Goal: Answer question/provide support

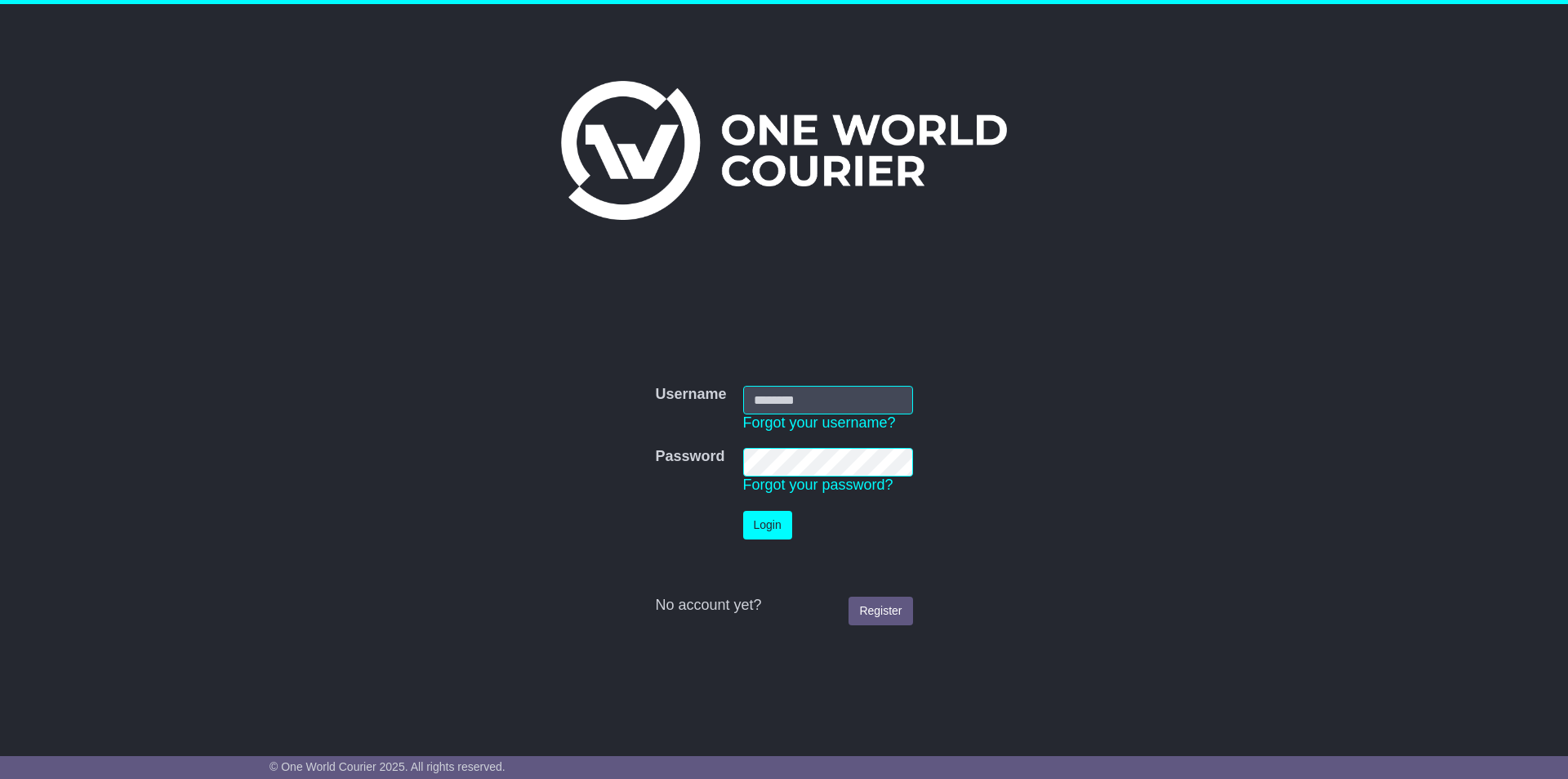
click at [801, 396] on input "Username" at bounding box center [828, 400] width 170 height 28
type input "**********"
click at [778, 519] on button "Login" at bounding box center [768, 525] width 49 height 28
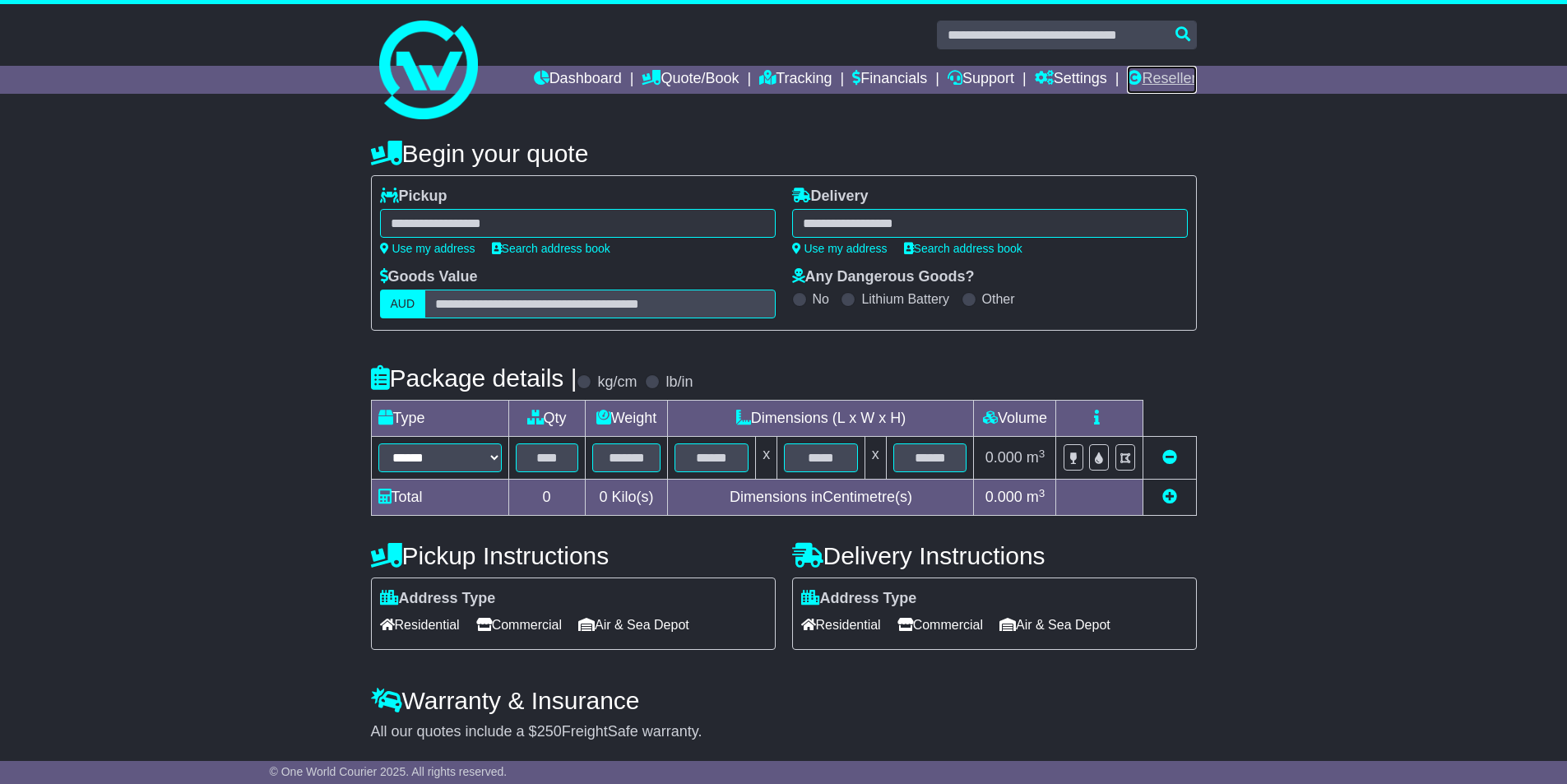
click at [1134, 79] on icon at bounding box center [1134, 77] width 15 height 15
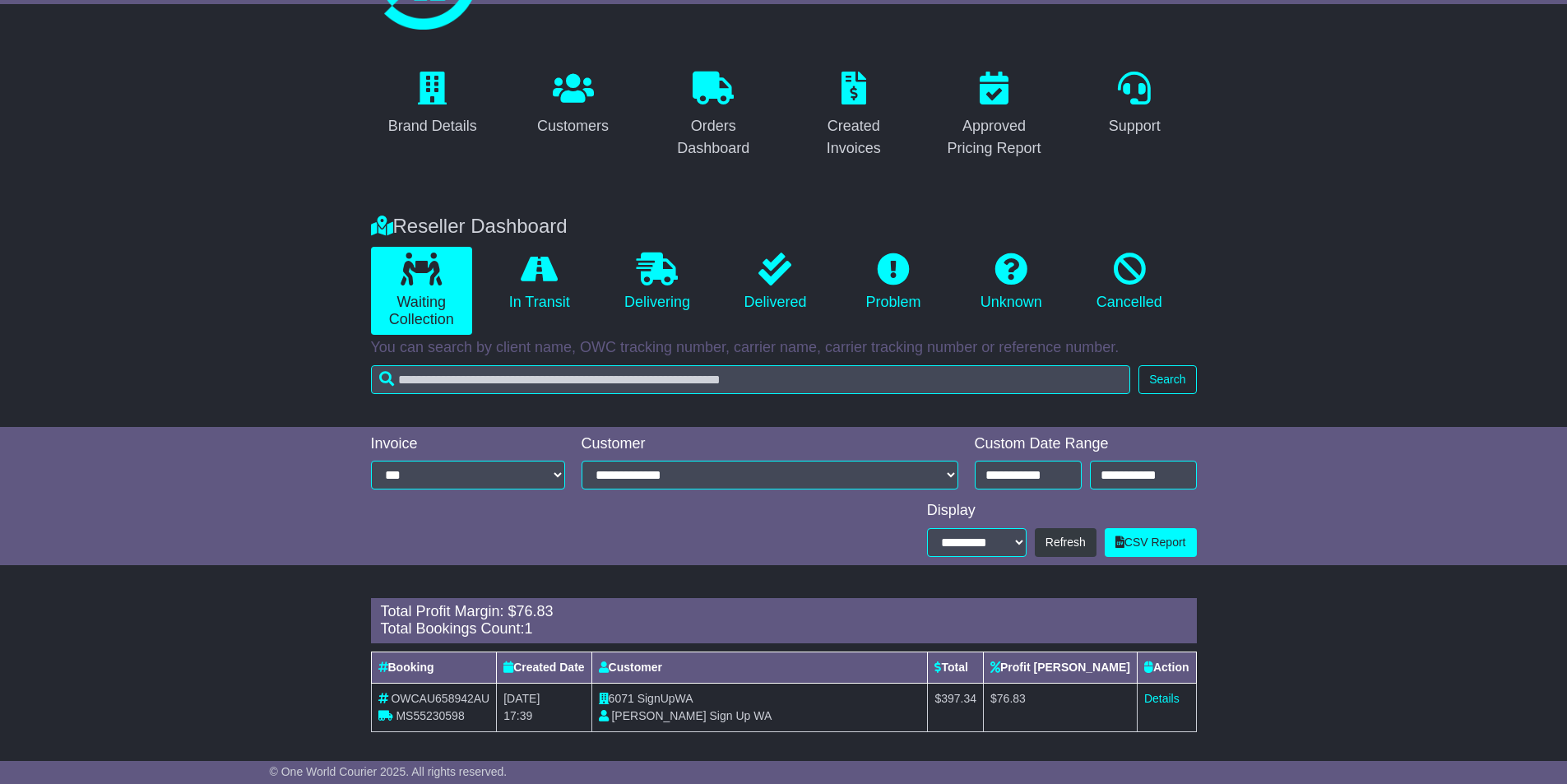
scroll to position [96, 0]
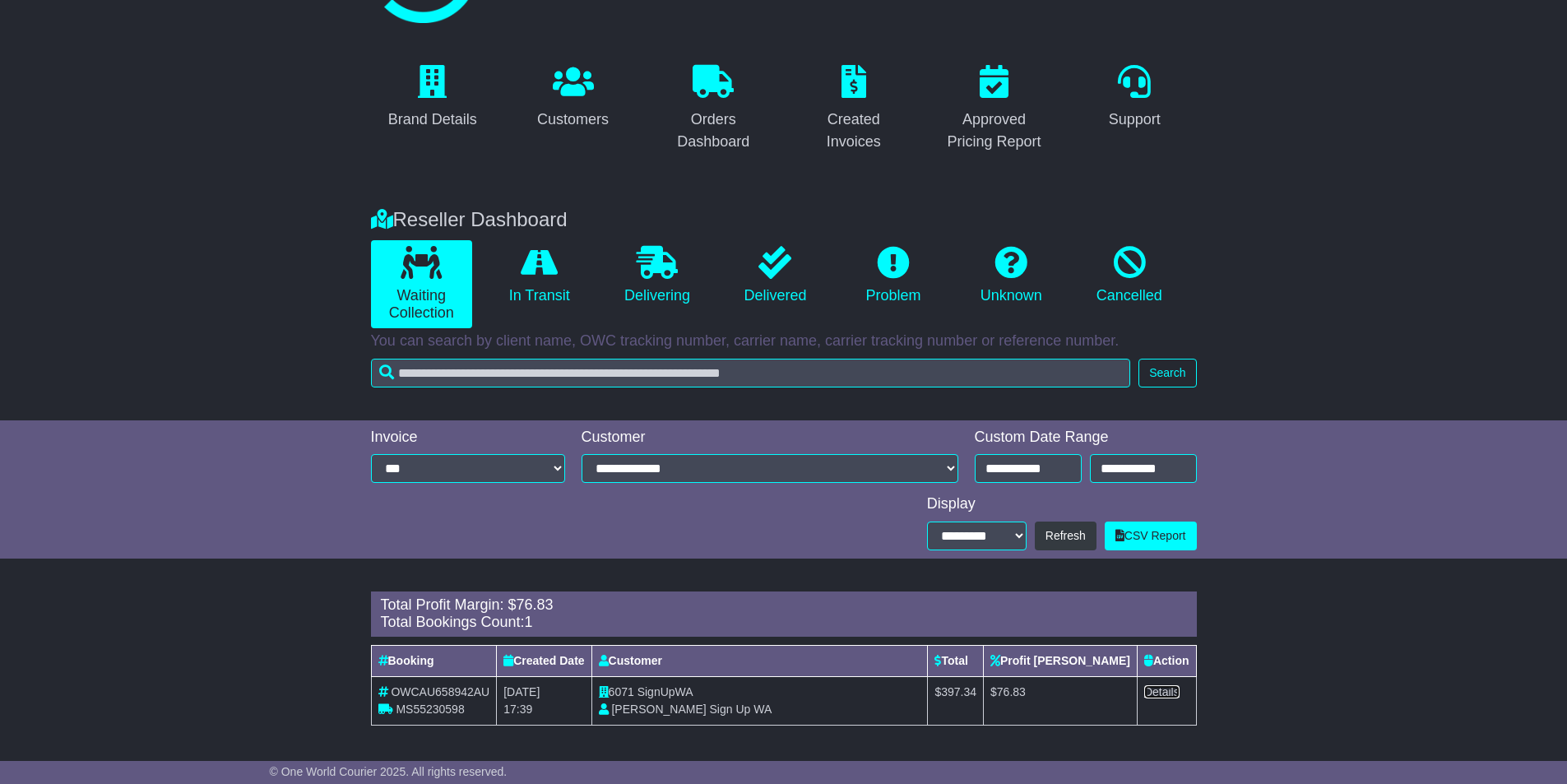
click at [1168, 688] on link "Details" at bounding box center [1162, 691] width 36 height 13
drag, startPoint x: 365, startPoint y: 591, endPoint x: 1230, endPoint y: 696, distance: 871.3
click at [1230, 696] on div "Loading... There are no orders within the given period. Total Profit Margin: $ …" at bounding box center [784, 666] width 1567 height 167
click at [1212, 675] on div "Loading... There are no orders within the given period. Total Profit Margin: $ …" at bounding box center [784, 666] width 1567 height 167
drag, startPoint x: 1186, startPoint y: 702, endPoint x: 360, endPoint y: 595, distance: 832.9
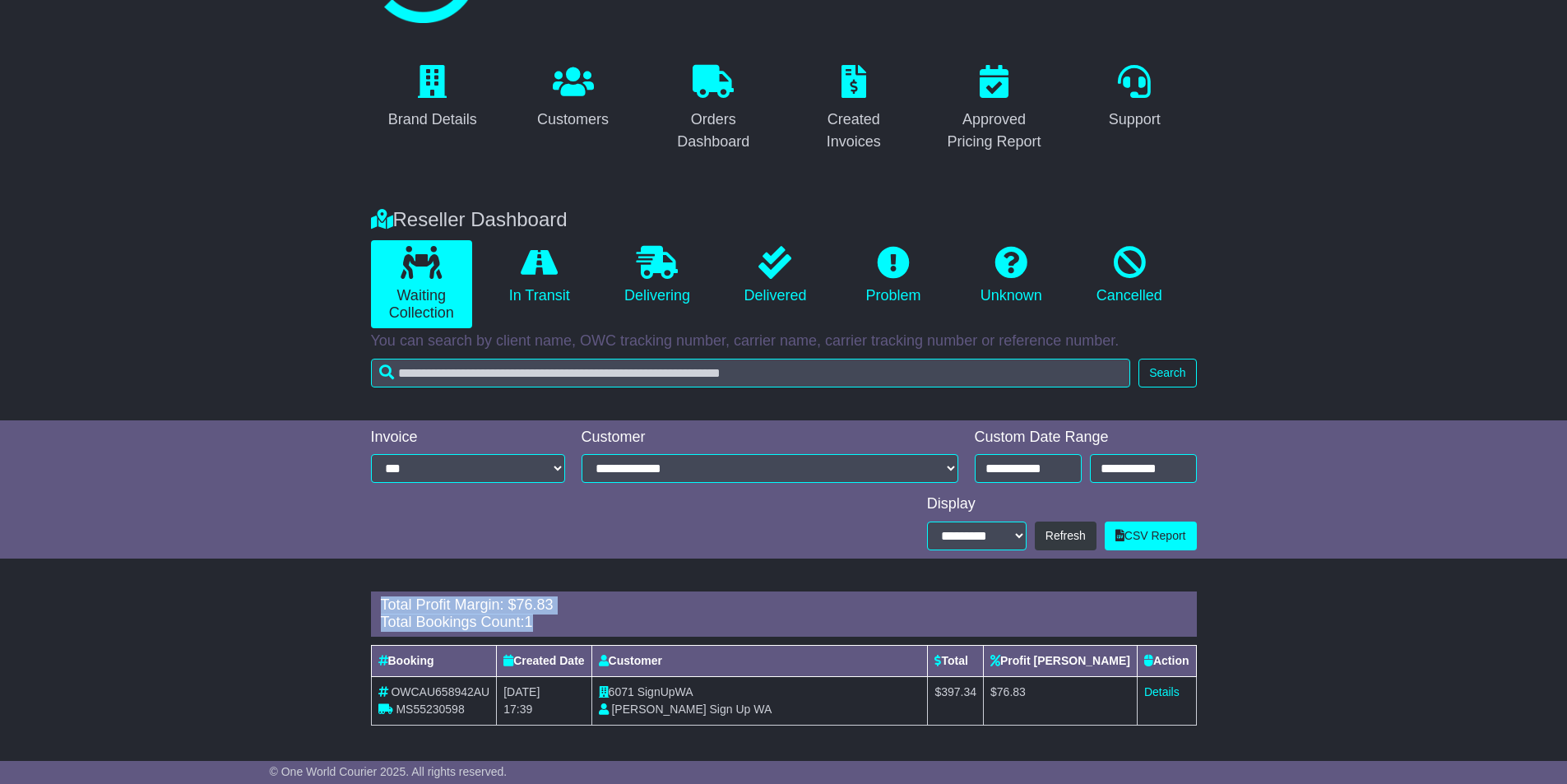
click at [360, 595] on div "Loading... There are no orders within the given period. Total Profit Margin: $ …" at bounding box center [784, 666] width 1567 height 167
click at [794, 657] on th "Customer" at bounding box center [760, 660] width 337 height 31
click at [410, 579] on div "Brand Details Customers Orders Dashboard Created Invoices Approved Pricing Repo…" at bounding box center [784, 388] width 1567 height 724
drag, startPoint x: 366, startPoint y: 598, endPoint x: 1212, endPoint y: 689, distance: 850.9
click at [1212, 689] on div "Loading... There are no orders within the given period. Total Profit Margin: $ …" at bounding box center [784, 666] width 1567 height 167
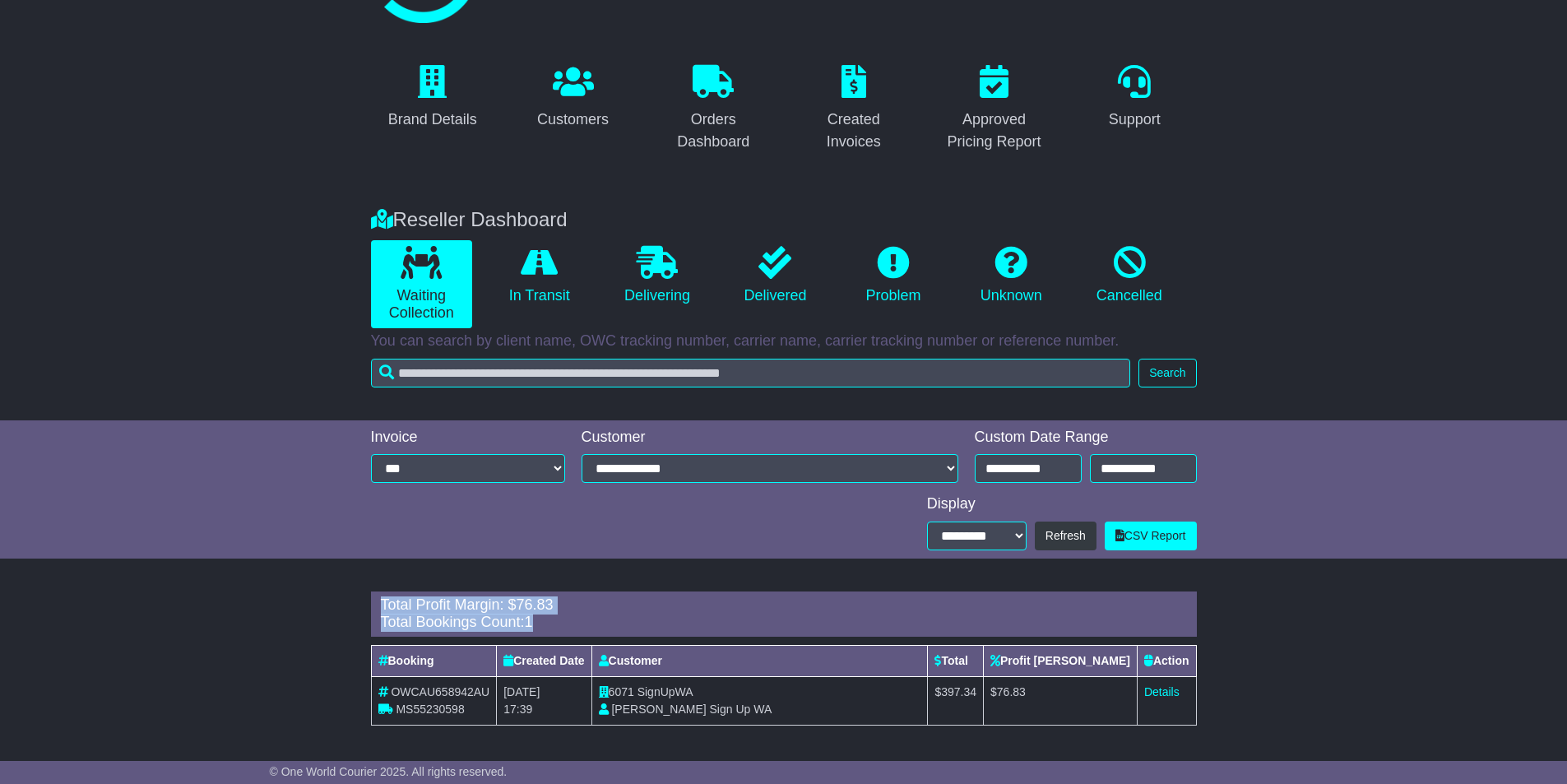
click at [1205, 680] on div "Loading... There are no orders within the given period. Total Profit Margin: $ …" at bounding box center [784, 666] width 1567 height 167
drag, startPoint x: 1085, startPoint y: 690, endPoint x: 1047, endPoint y: 691, distance: 38.0
click at [1047, 691] on td "$ 76.83" at bounding box center [1060, 700] width 154 height 49
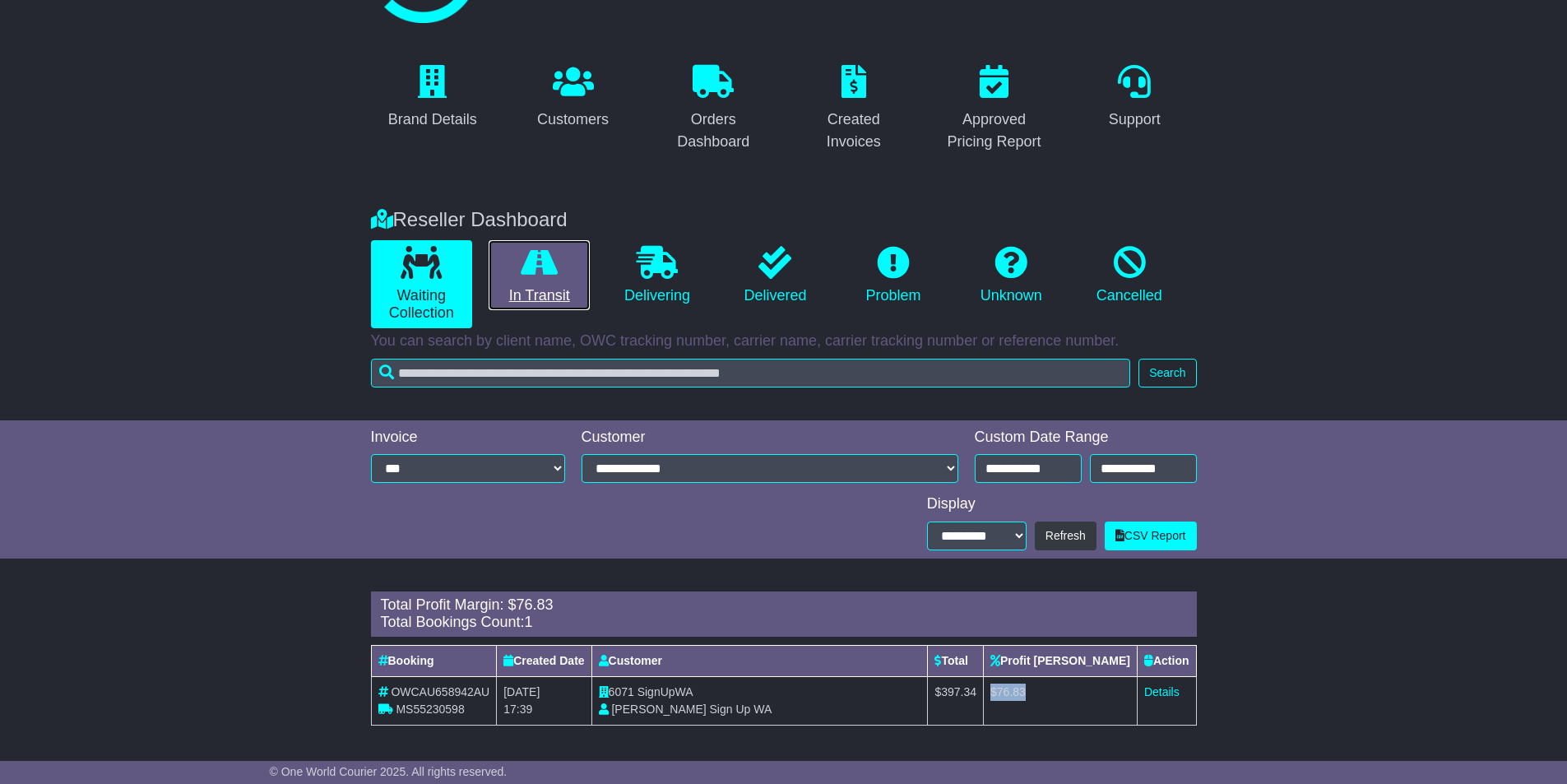
click at [533, 263] on icon at bounding box center [539, 262] width 37 height 33
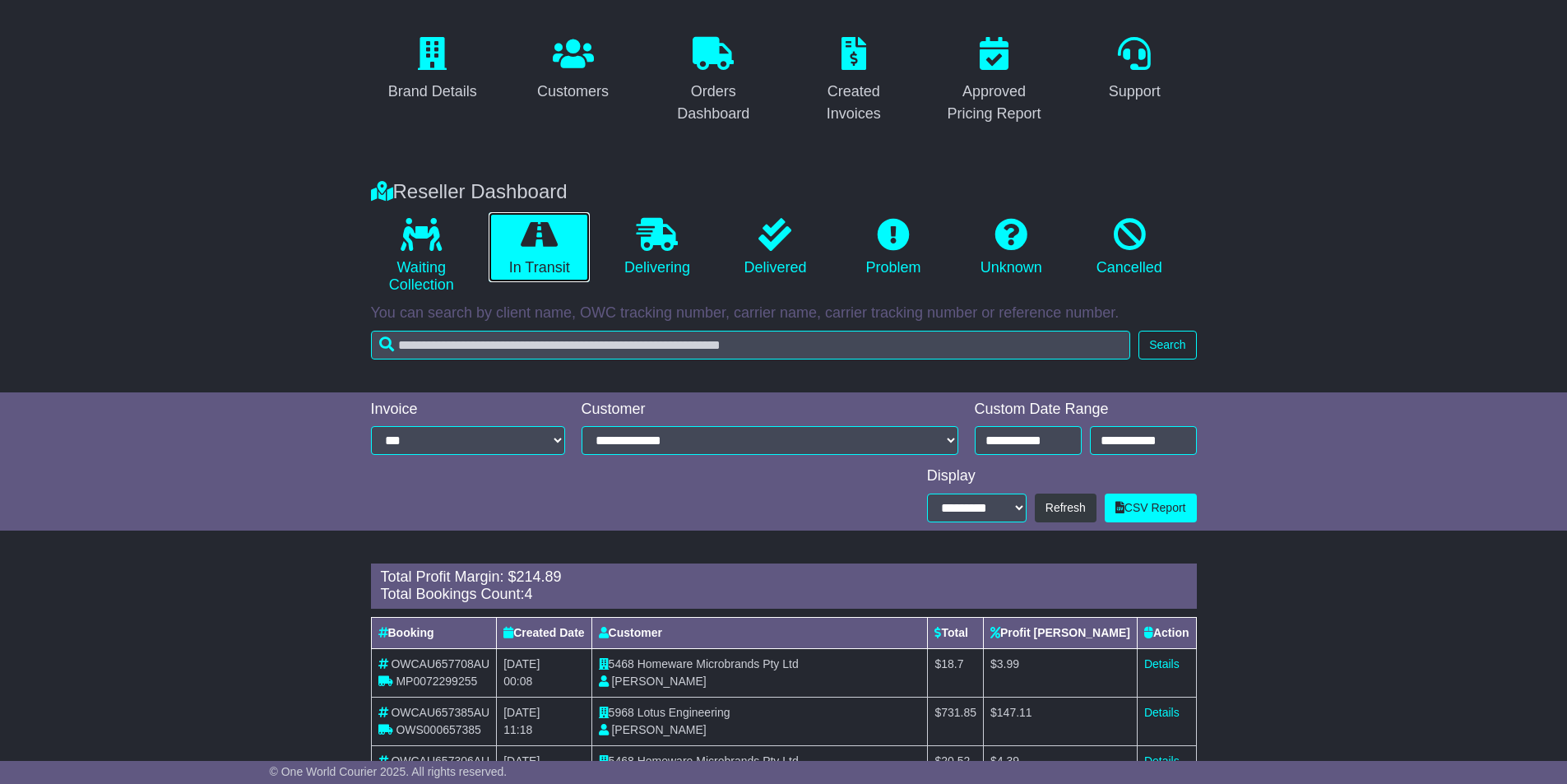
scroll to position [242, 0]
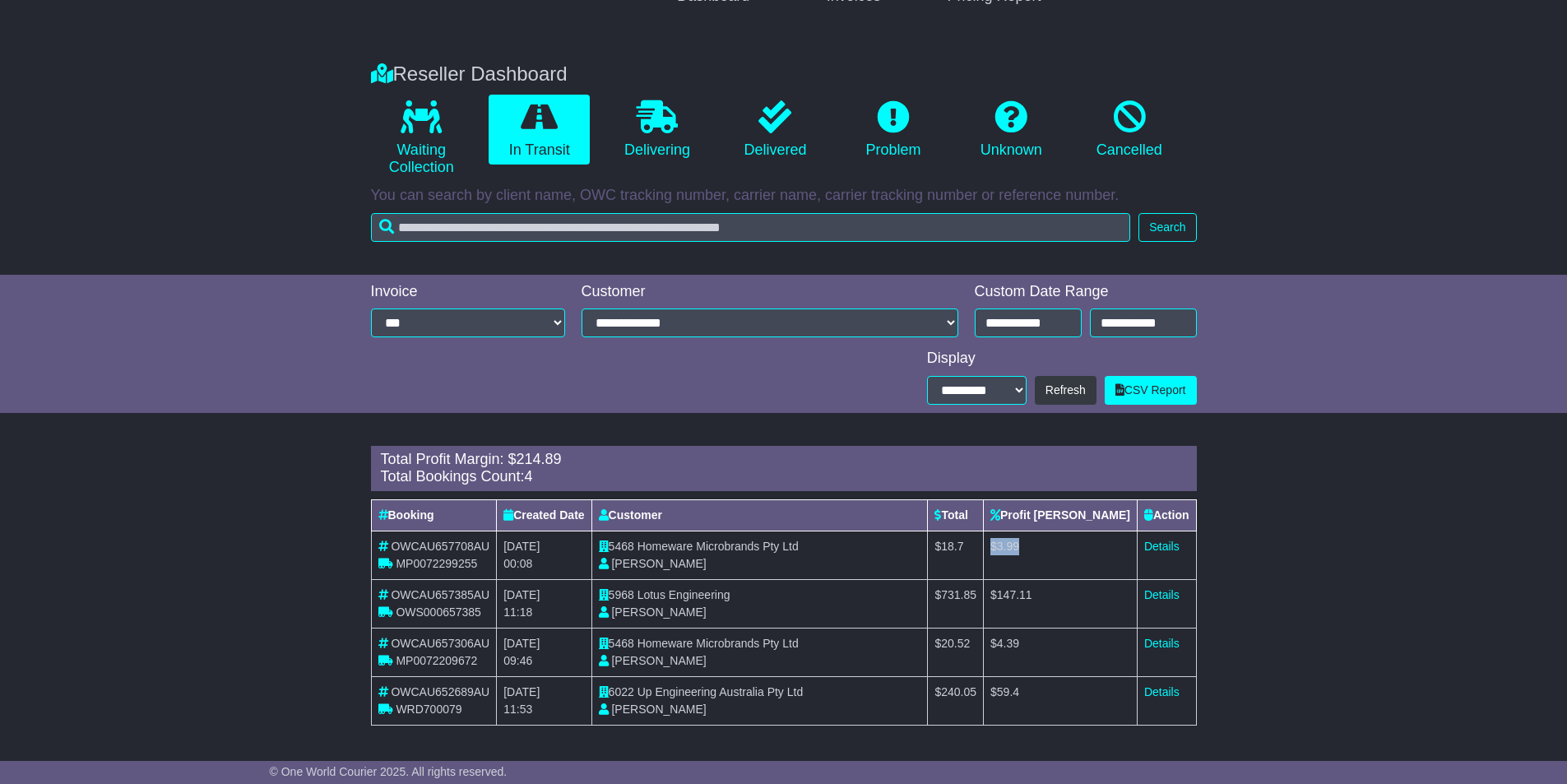
click at [1025, 539] on tr "OWCAU657708AU MP0072299255 12th October 2025 00:08 5468 Homeware Microbrands Pt…" at bounding box center [784, 555] width 825 height 49
drag, startPoint x: 1098, startPoint y: 594, endPoint x: 1044, endPoint y: 596, distance: 54.0
click at [1039, 594] on tr "OWCAU657385AU OWS000657385 10th October 2025 11:18 5968 Lotus Engineering Dan O…" at bounding box center [784, 603] width 825 height 49
drag, startPoint x: 1091, startPoint y: 637, endPoint x: 1063, endPoint y: 662, distance: 37.5
click at [1031, 637] on tr "OWCAU657306AU MP0072209672 10th October 2025 09:46 5468 Homeware Microbrands Pt…" at bounding box center [784, 651] width 825 height 49
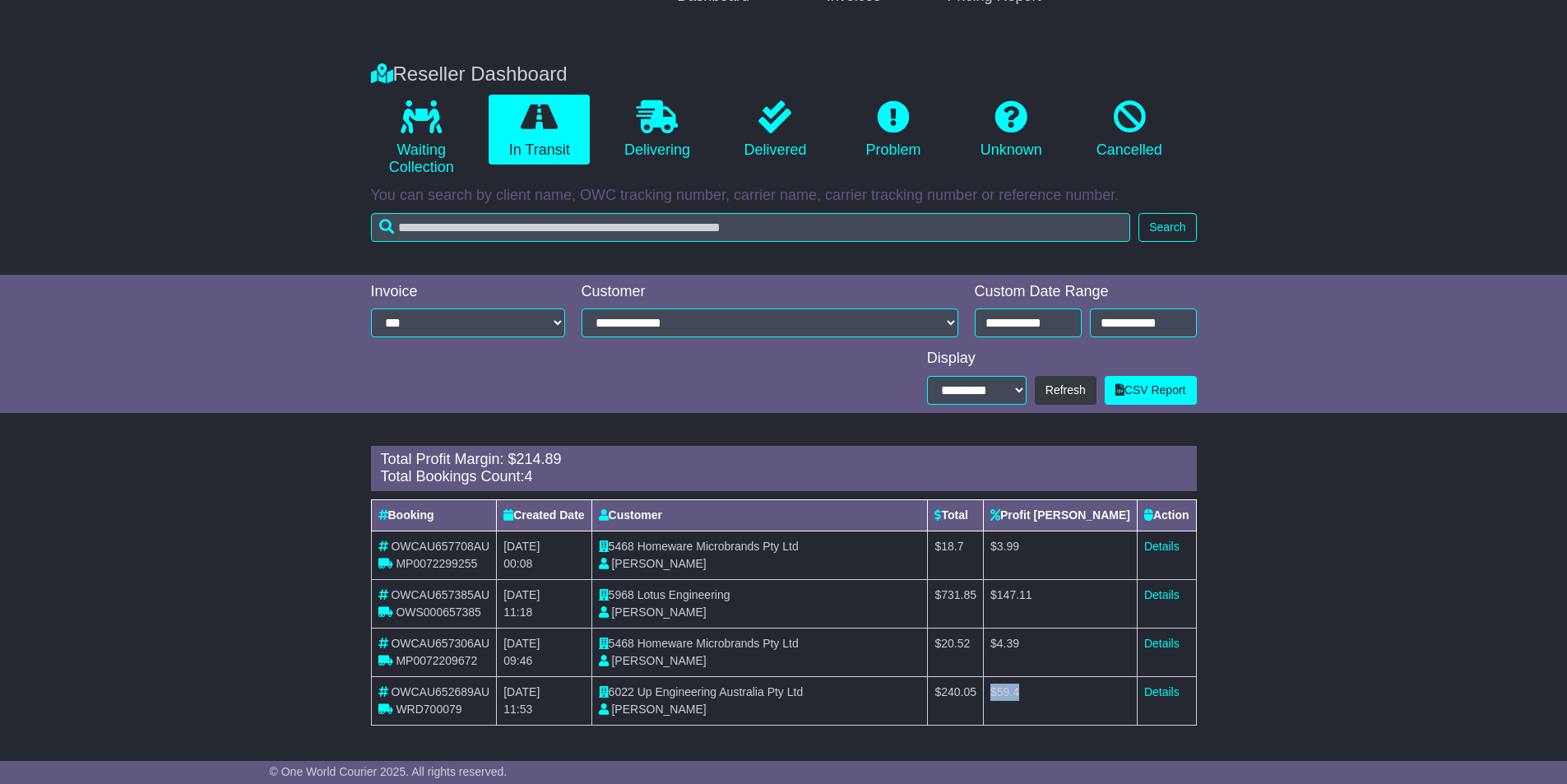
drag, startPoint x: 1078, startPoint y: 688, endPoint x: 833, endPoint y: 613, distance: 256.2
click at [1002, 682] on tr "OWCAU652689AU WRD700079 30th September 2025 11:53 6022 Up Engineering Australia…" at bounding box center [784, 700] width 825 height 49
drag, startPoint x: 575, startPoint y: 455, endPoint x: 511, endPoint y: 460, distance: 64.2
click at [511, 460] on div "Total Profit Margin: $ 214.89" at bounding box center [784, 460] width 806 height 18
click at [627, 126] on link "Delivering" at bounding box center [657, 130] width 102 height 71
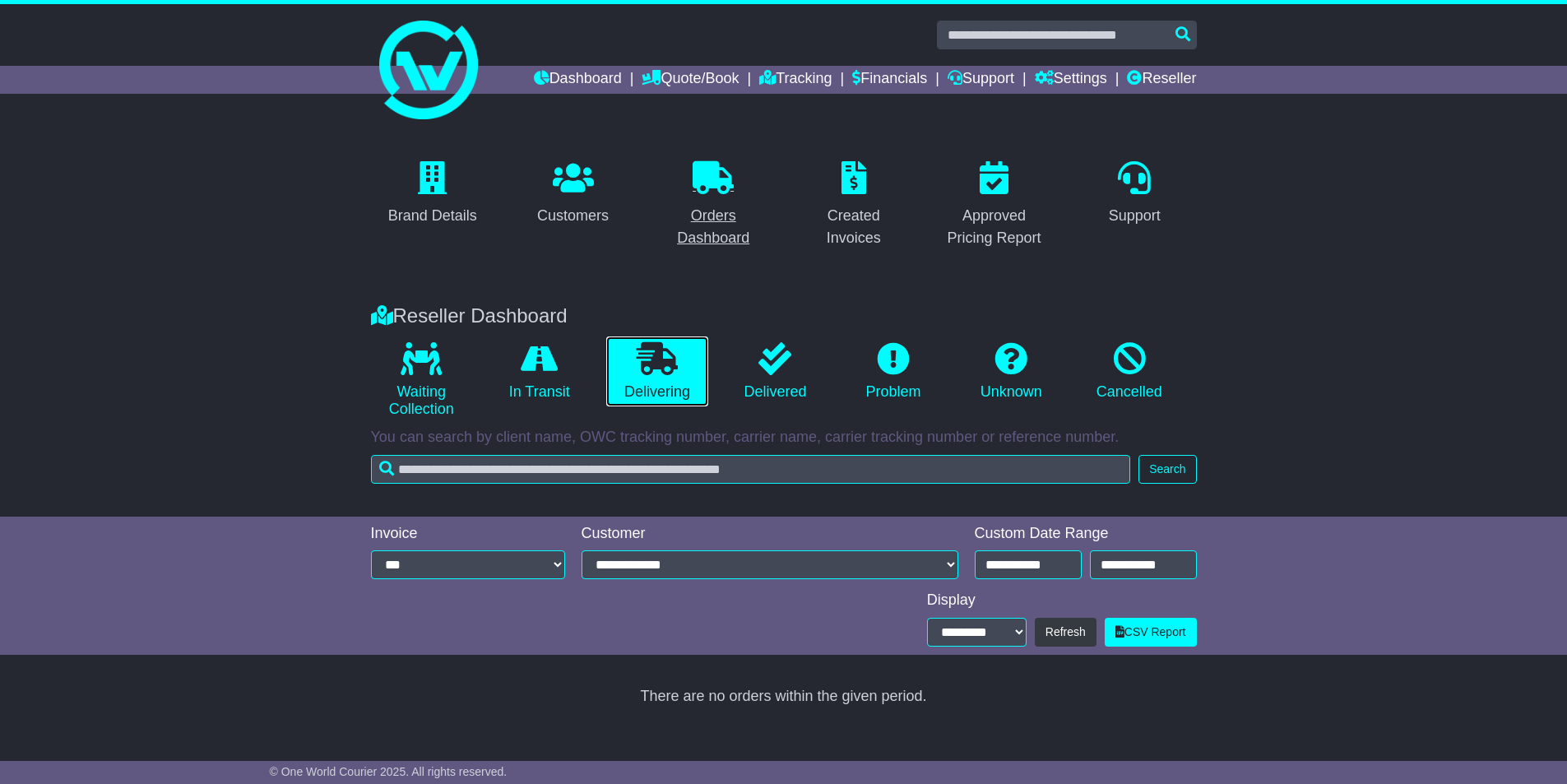
scroll to position [0, 0]
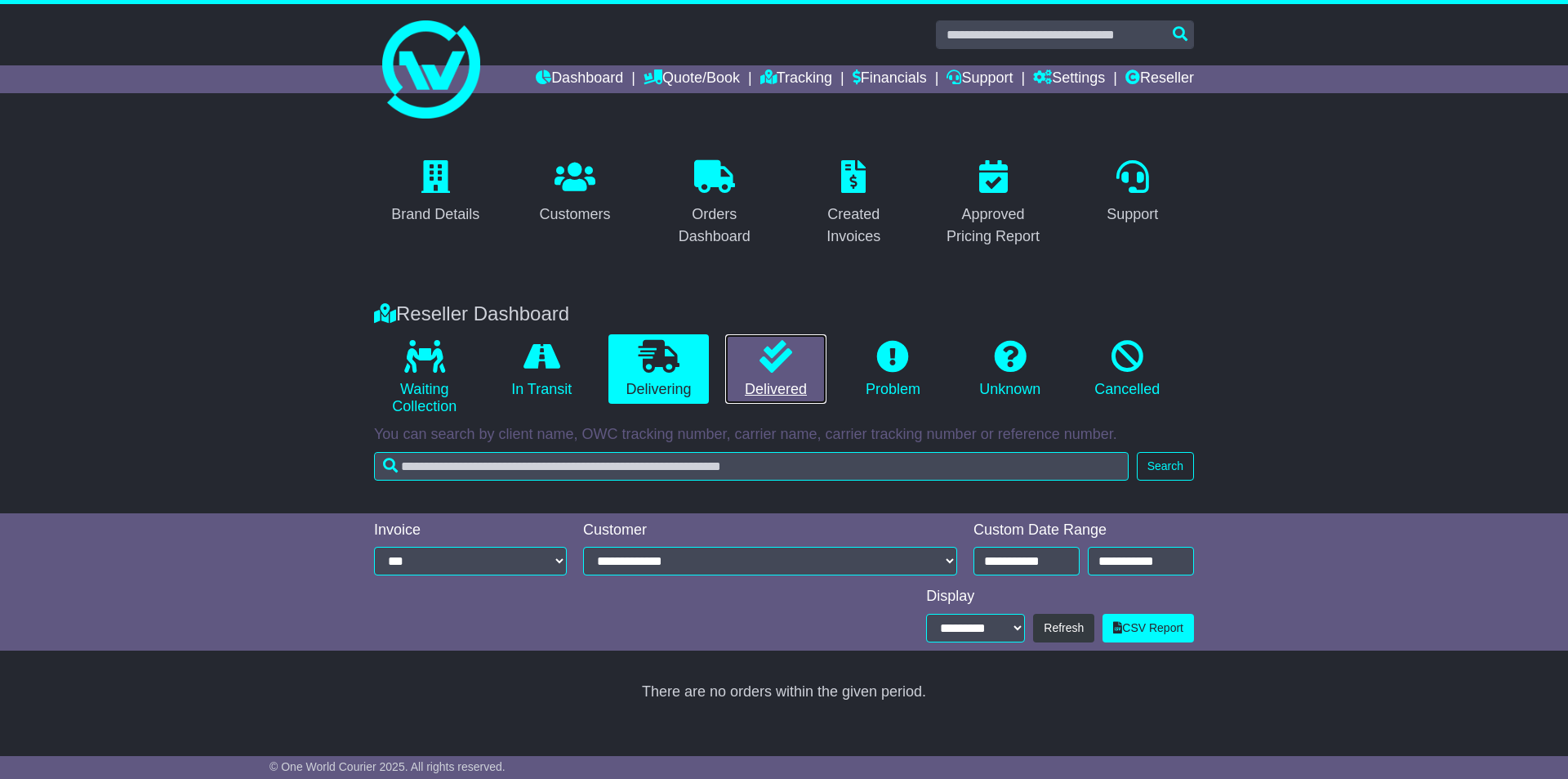
click at [762, 371] on icon at bounding box center [776, 356] width 33 height 33
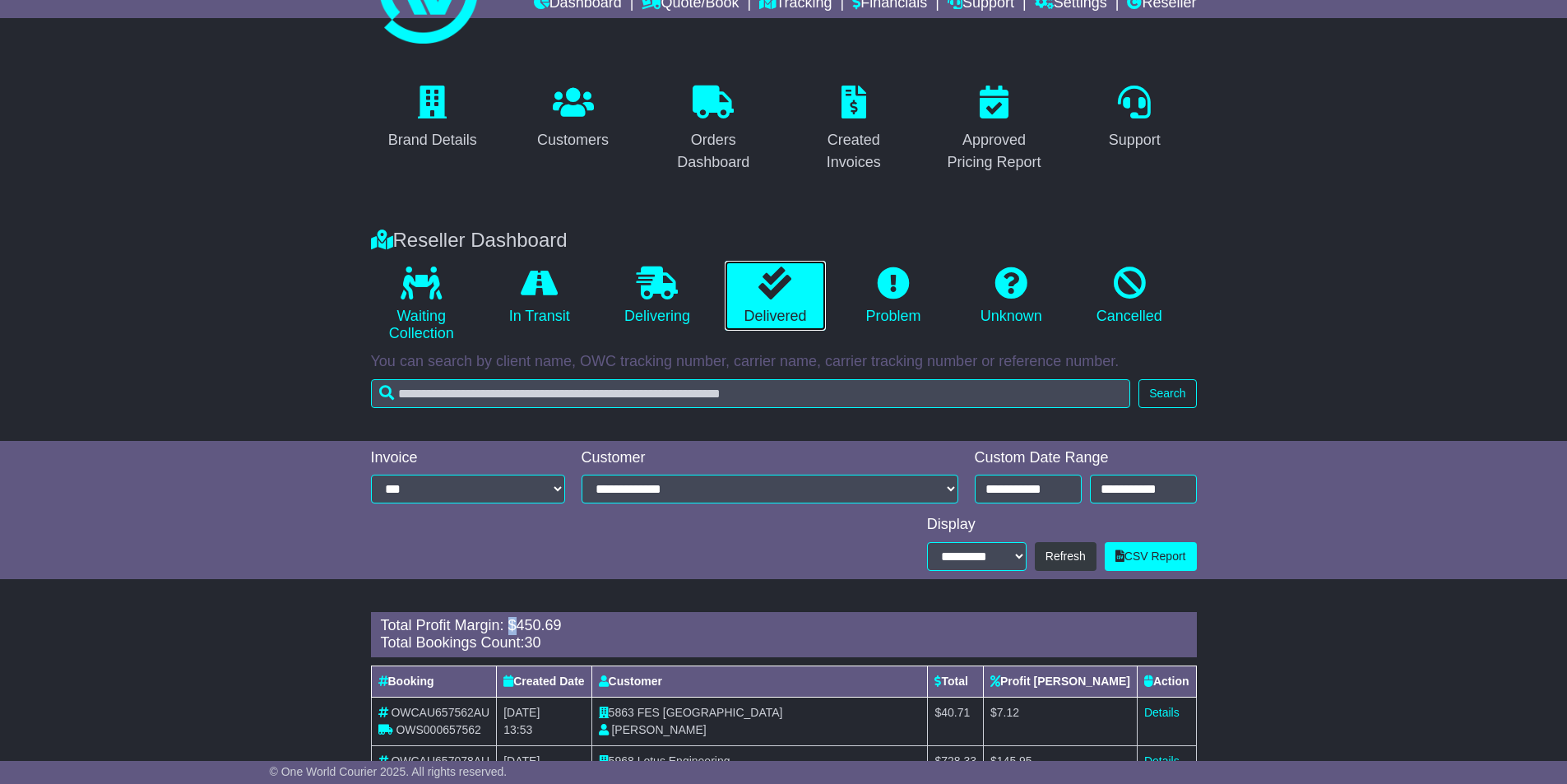
scroll to position [82, 0]
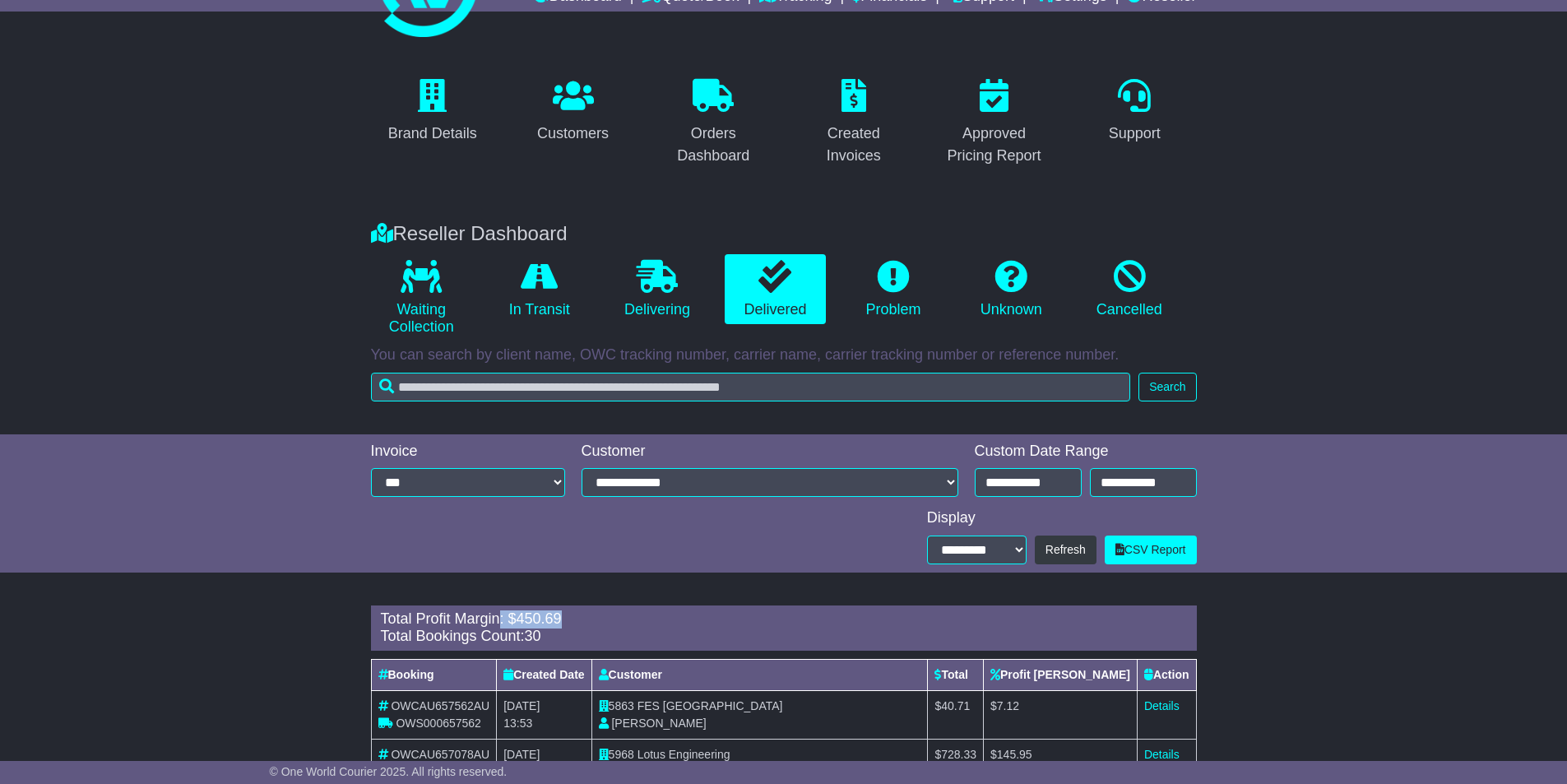
drag, startPoint x: 586, startPoint y: 615, endPoint x: 503, endPoint y: 610, distance: 83.2
click at [493, 611] on div "Total Profit Margin: $ 450.69" at bounding box center [784, 618] width 806 height 18
click at [1034, 558] on div "**********" at bounding box center [1062, 549] width 270 height 29
click at [1350, 461] on div "**********" at bounding box center [784, 503] width 1567 height 138
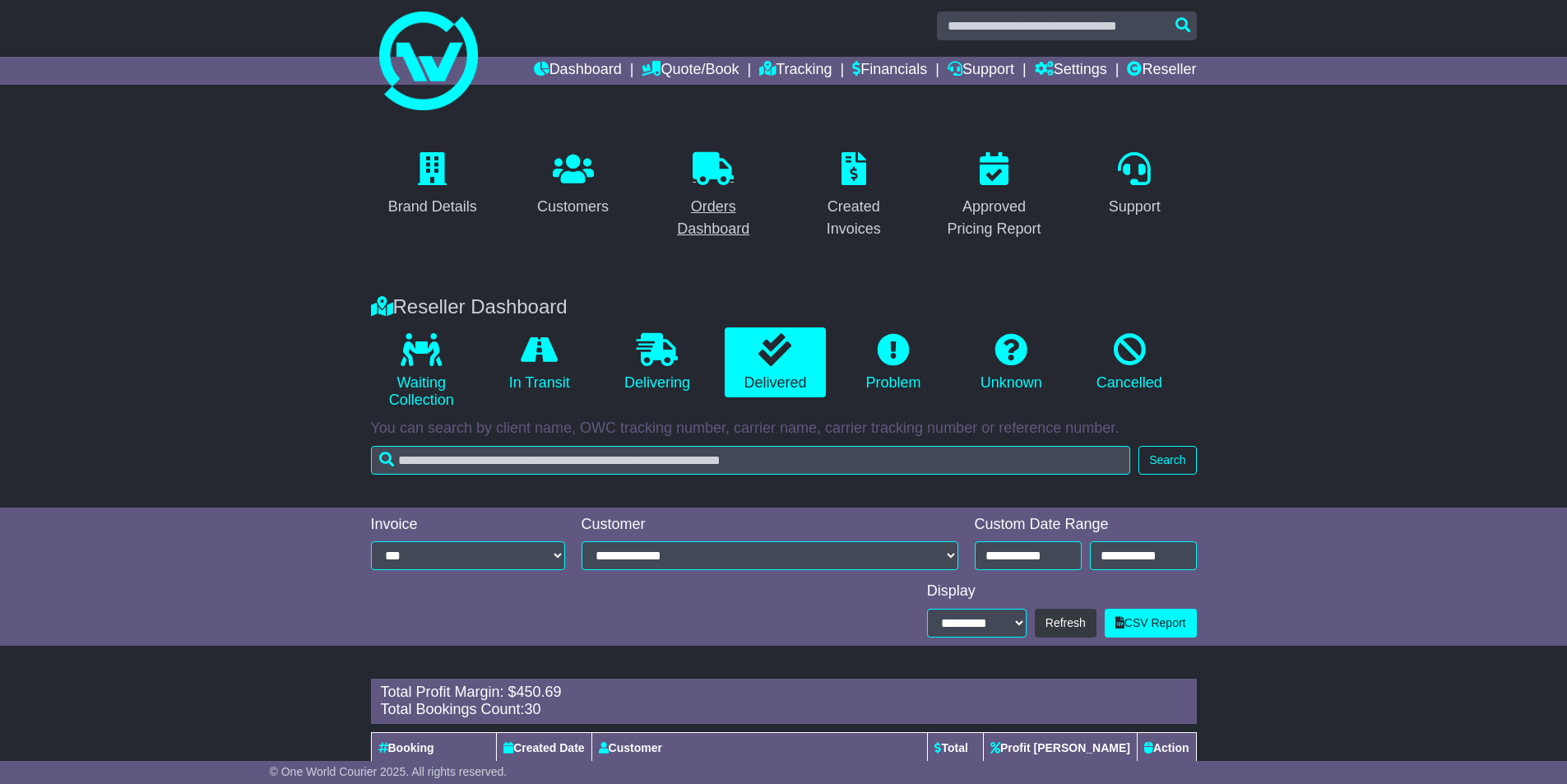
scroll to position [0, 0]
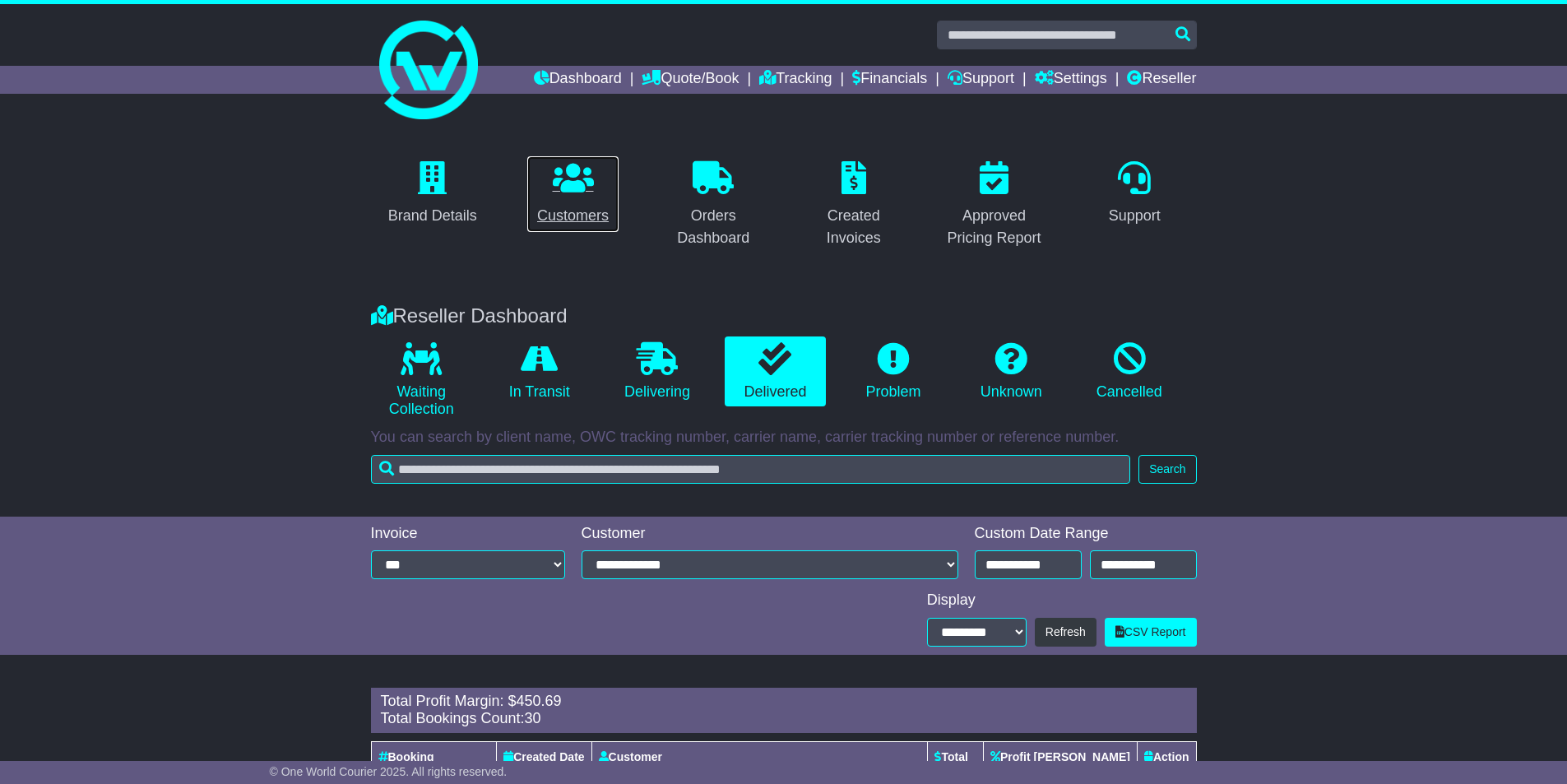
click at [580, 185] on icon at bounding box center [573, 178] width 41 height 33
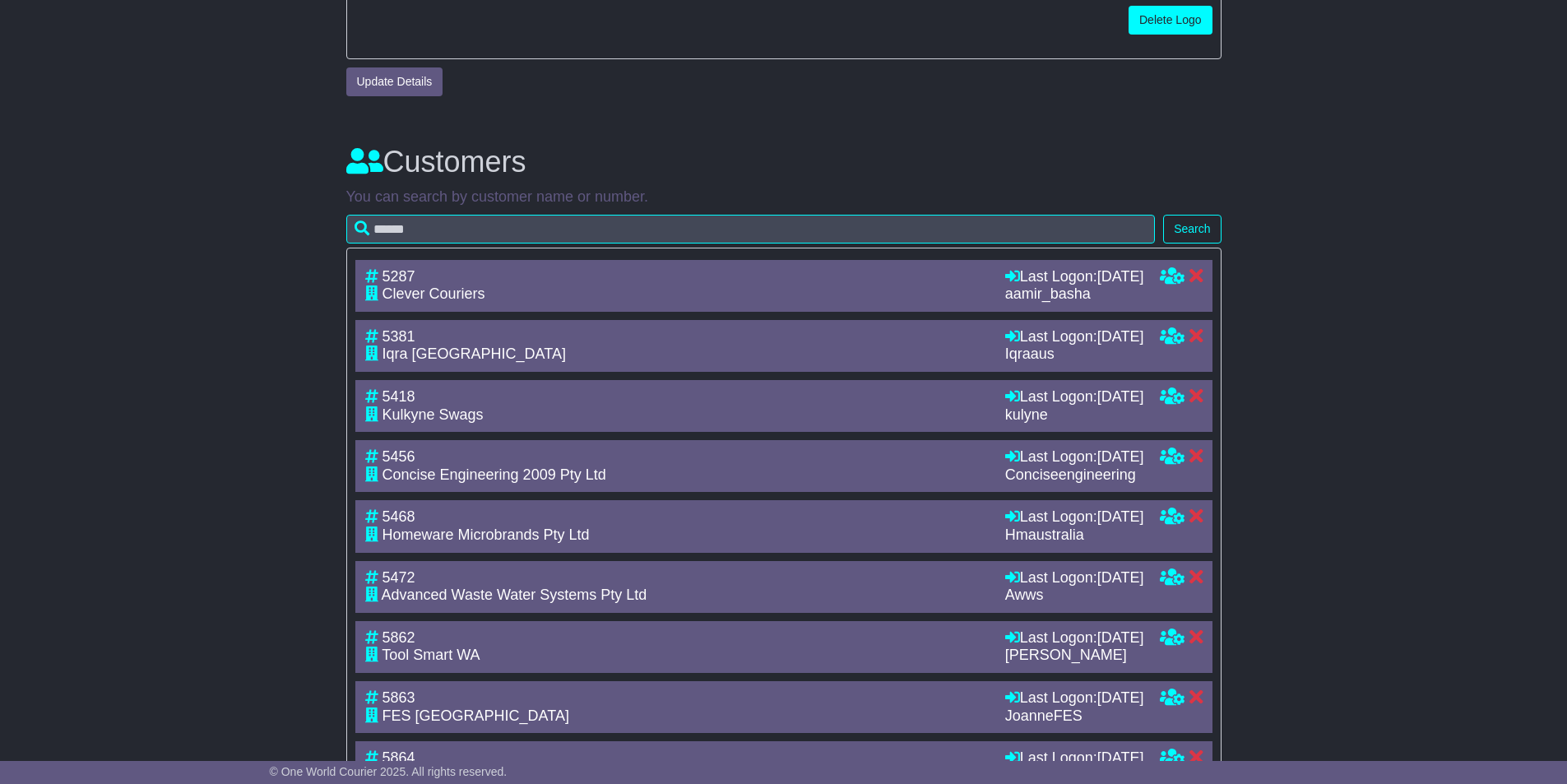
scroll to position [913, 0]
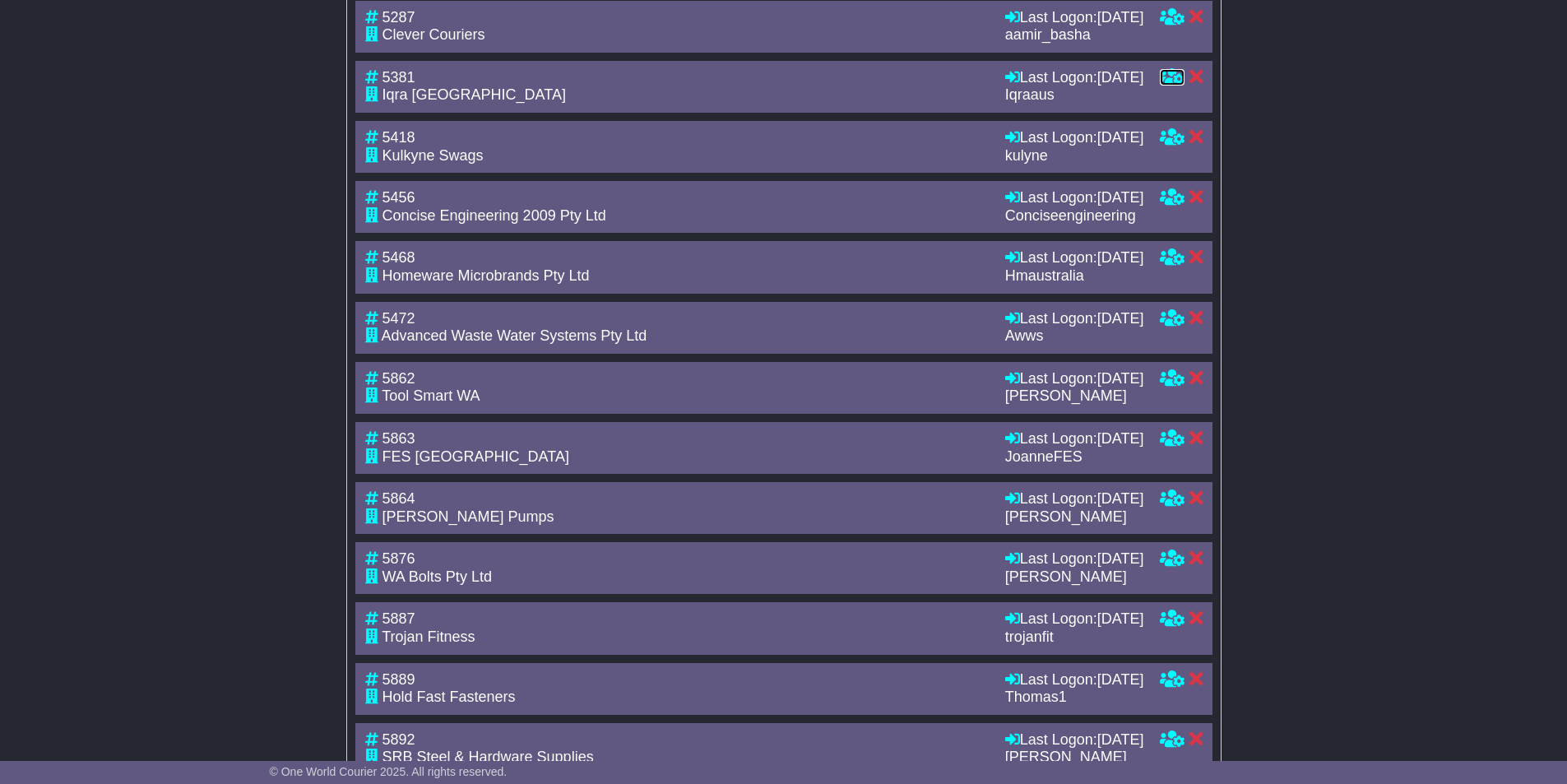
click at [1161, 84] on icon at bounding box center [1172, 76] width 24 height 15
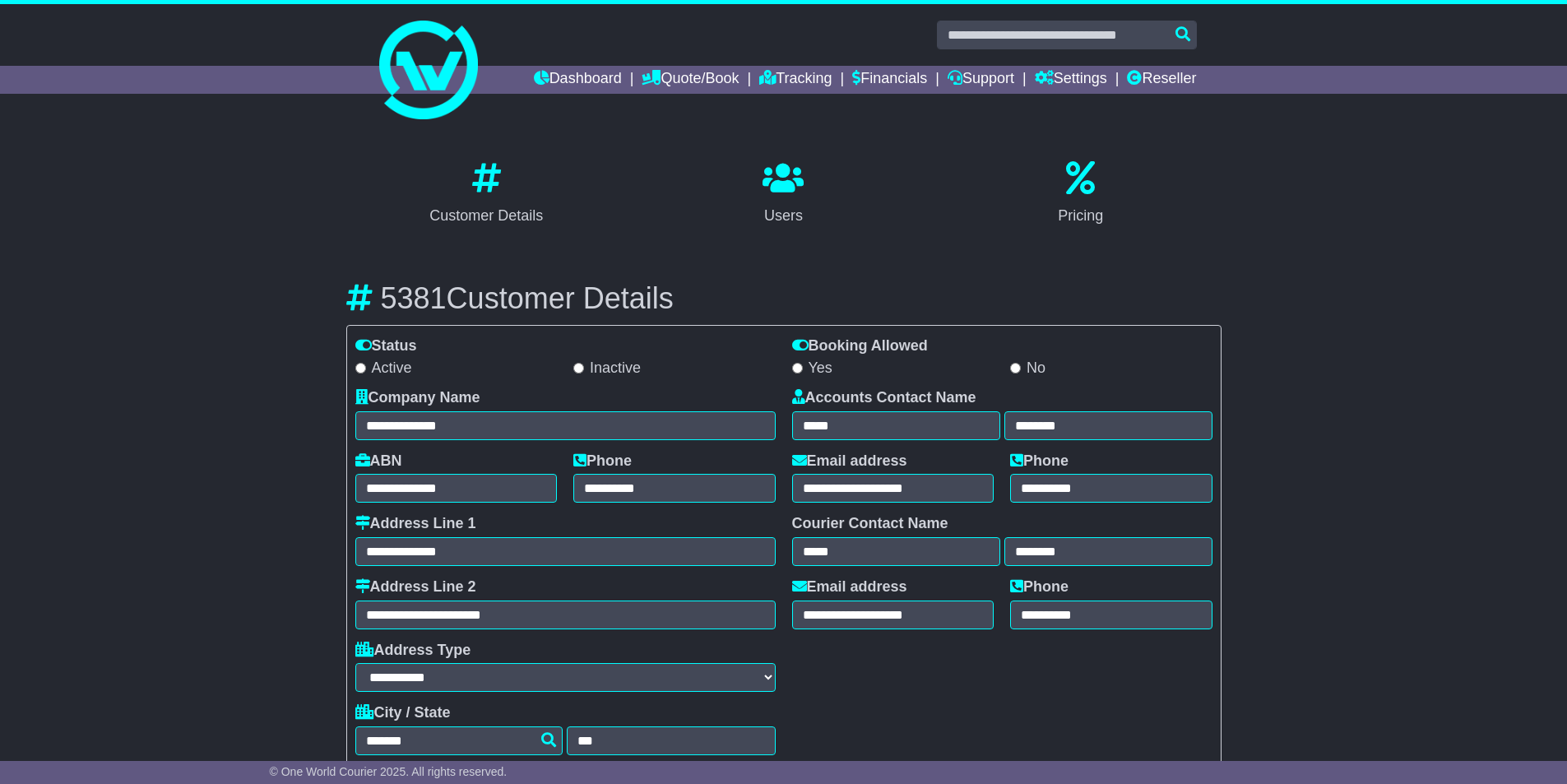
select select "**********"
select select "**"
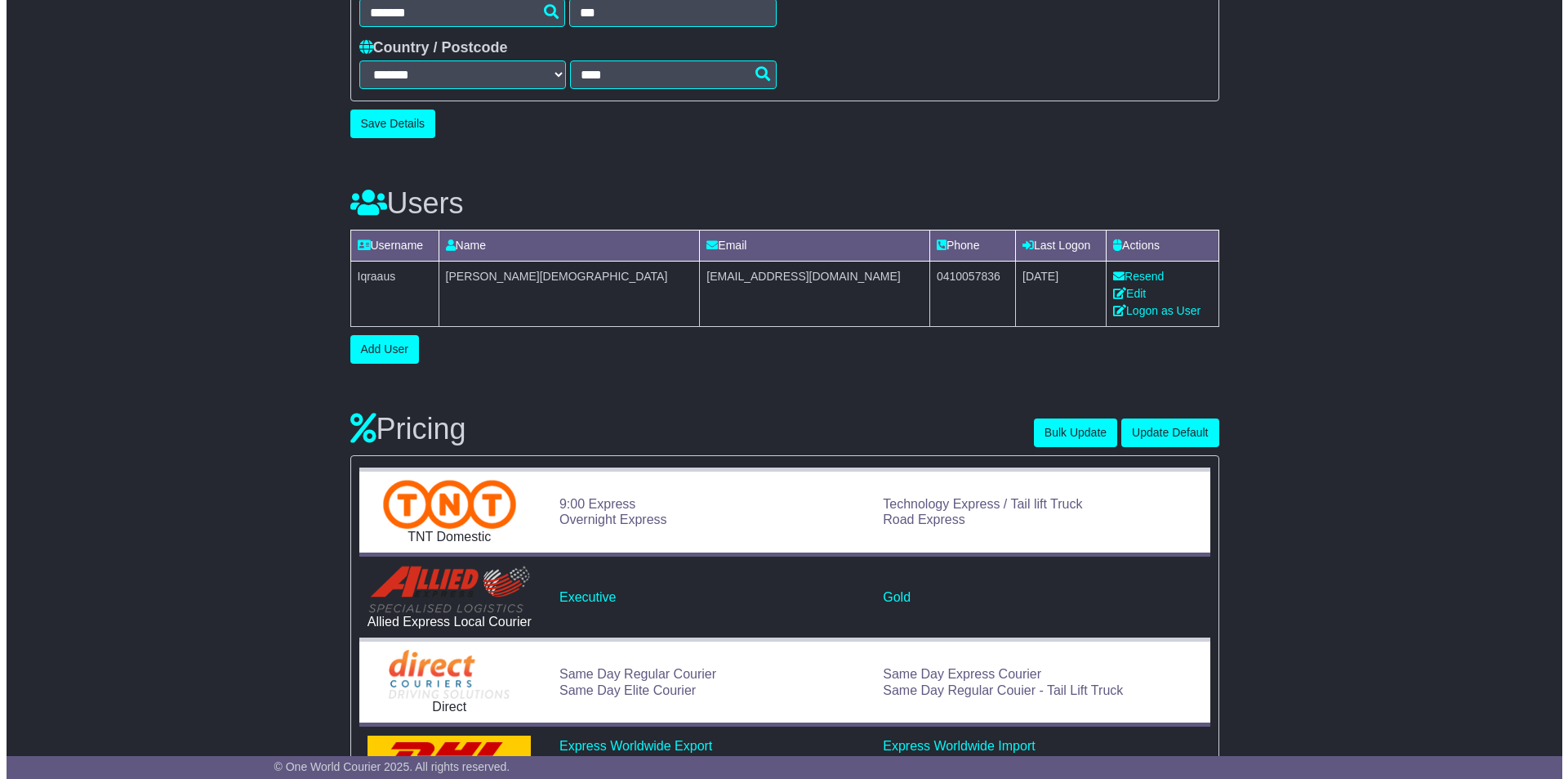
scroll to position [735, 0]
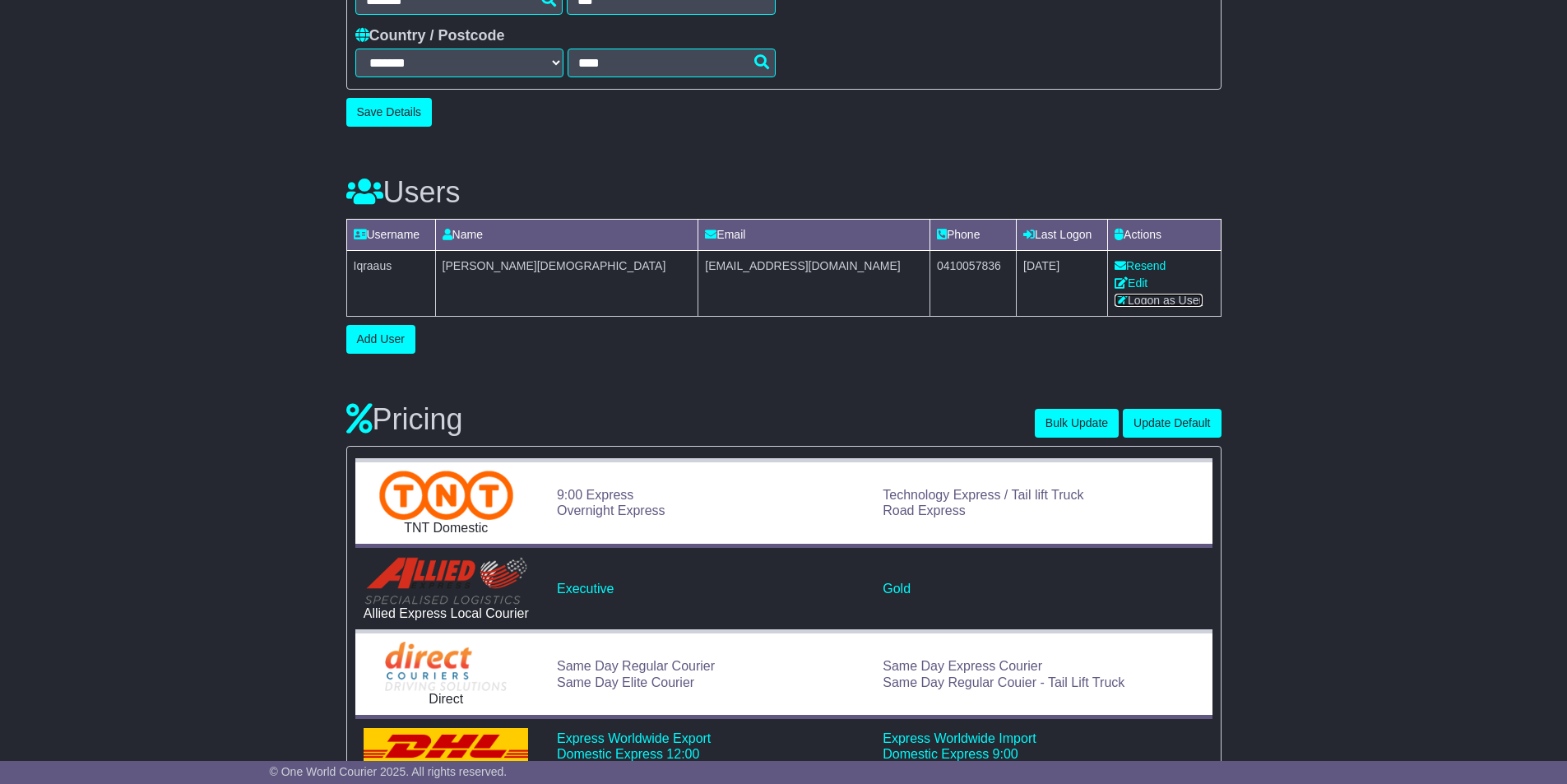
click at [1129, 300] on link "Logon as User" at bounding box center [1158, 299] width 88 height 13
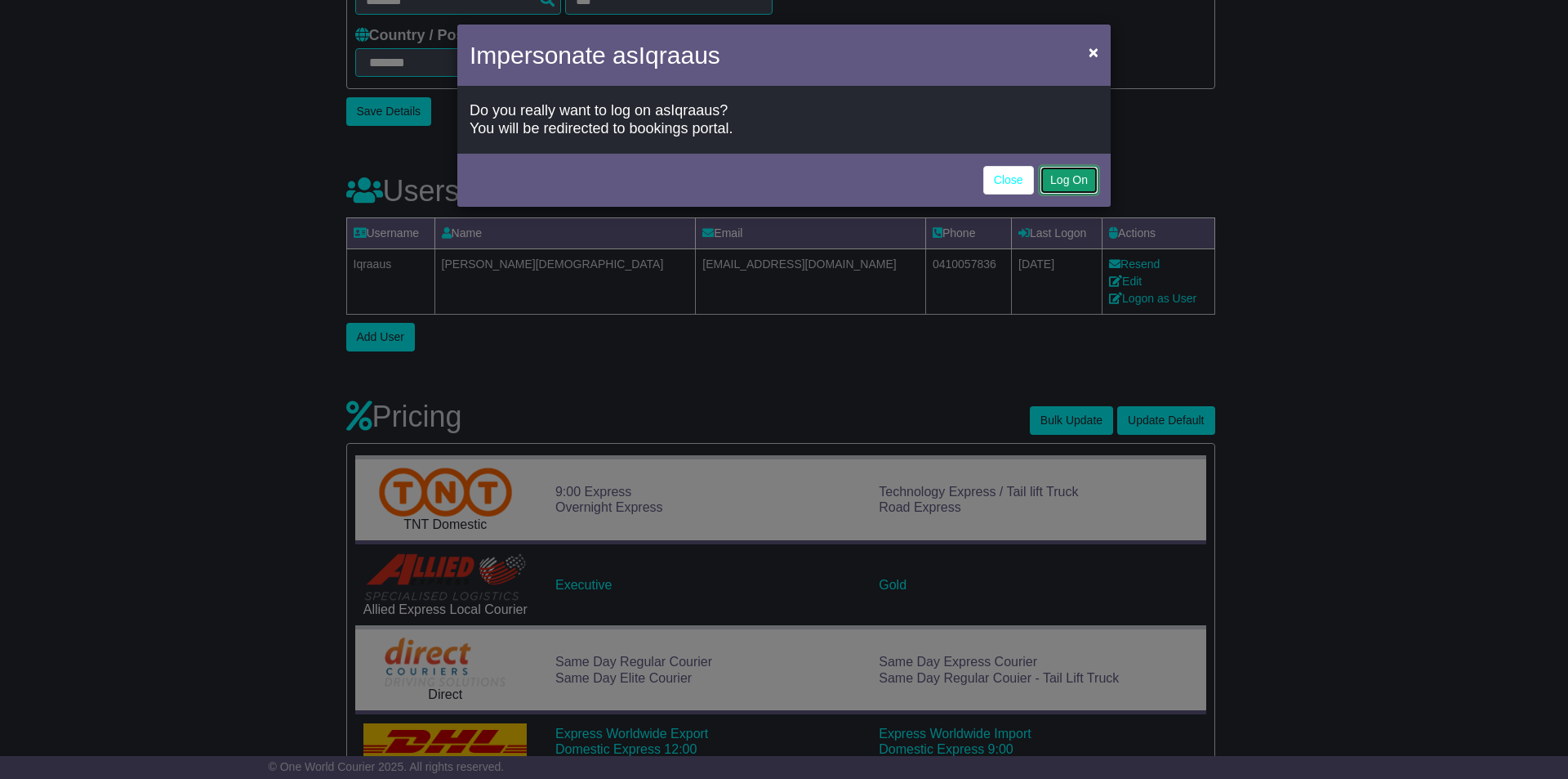
click at [1066, 178] on button "Log On" at bounding box center [1069, 179] width 59 height 28
